Goal: Browse casually

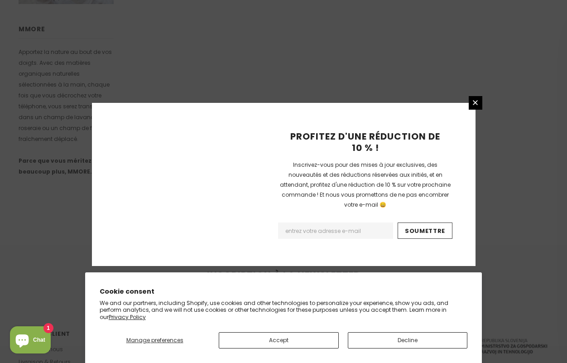
scroll to position [606, 0]
